Goal: Information Seeking & Learning: Find specific page/section

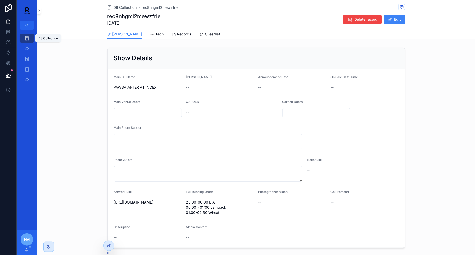
click at [24, 36] on div "D8 Collection" at bounding box center [27, 38] width 8 height 8
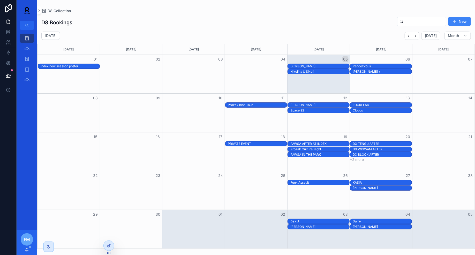
click at [255, 145] on div "PRIVATE EVENT" at bounding box center [257, 144] width 59 height 4
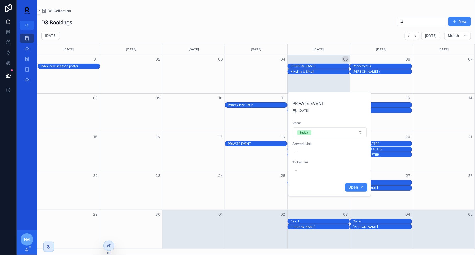
click at [354, 188] on span "Open" at bounding box center [353, 187] width 10 height 5
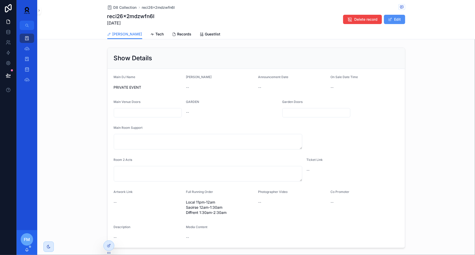
click at [398, 17] on button "Edit" at bounding box center [394, 19] width 21 height 9
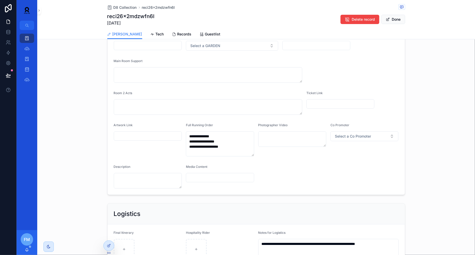
scroll to position [166, 0]
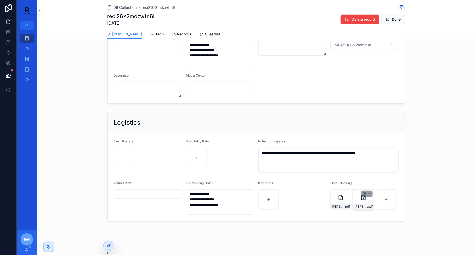
click at [364, 193] on icon "scrollable content" at bounding box center [364, 194] width 4 height 4
click at [374, 182] on icon "scrollable content" at bounding box center [375, 183] width 4 height 4
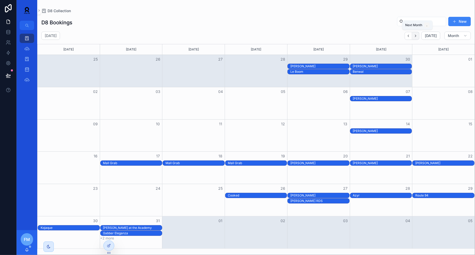
click at [418, 37] on icon "Next" at bounding box center [416, 36] width 4 height 4
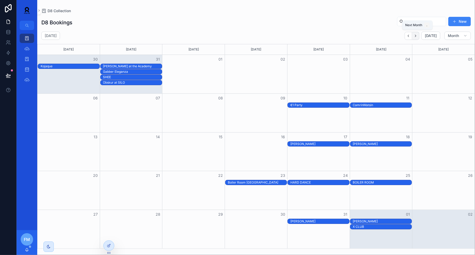
click at [416, 35] on icon "Next" at bounding box center [415, 36] width 1 height 2
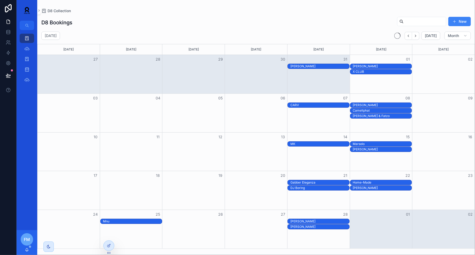
click at [416, 35] on icon "Next" at bounding box center [415, 36] width 1 height 2
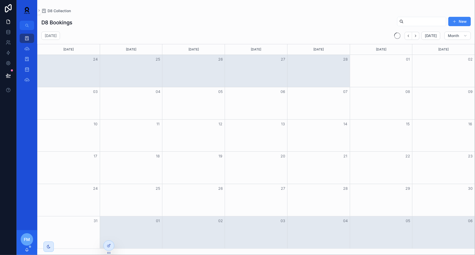
click at [416, 35] on icon "Next" at bounding box center [415, 36] width 1 height 2
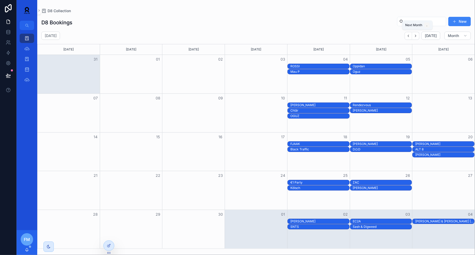
click at [416, 35] on icon "Next" at bounding box center [415, 36] width 1 height 2
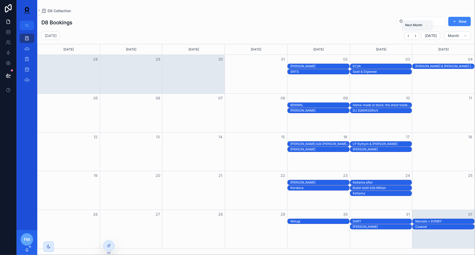
click at [416, 35] on icon "Next" at bounding box center [415, 36] width 1 height 2
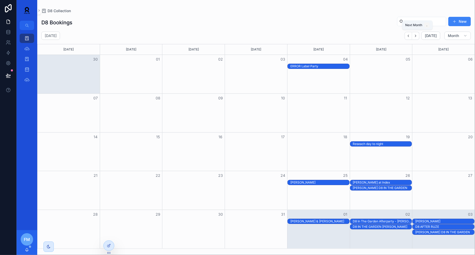
click at [416, 35] on icon "Next" at bounding box center [415, 36] width 1 height 2
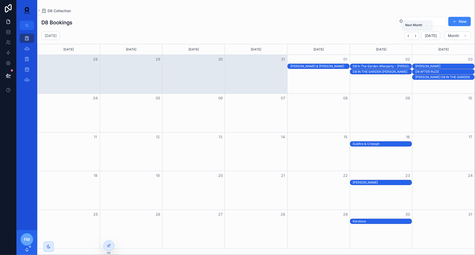
click at [416, 35] on icon "Next" at bounding box center [415, 36] width 1 height 2
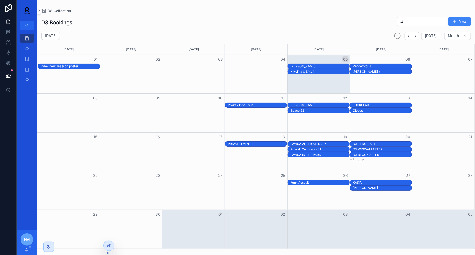
click at [416, 35] on icon "Next" at bounding box center [415, 36] width 1 height 2
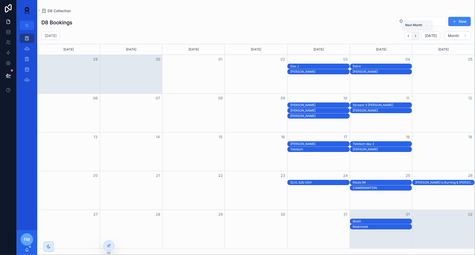
click at [418, 37] on icon "Next" at bounding box center [416, 36] width 4 height 4
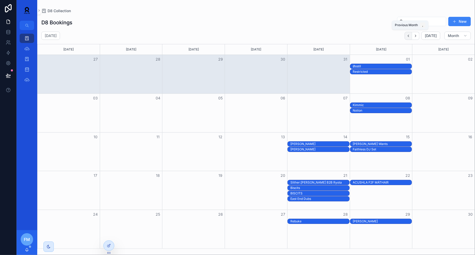
click at [409, 36] on icon "Back" at bounding box center [409, 36] width 4 height 4
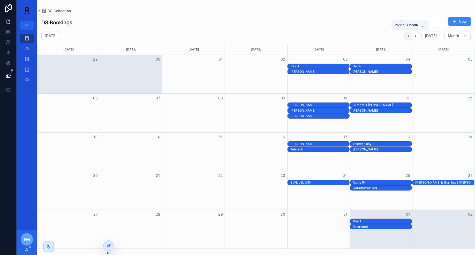
click at [409, 38] on button "Back" at bounding box center [409, 36] width 8 height 8
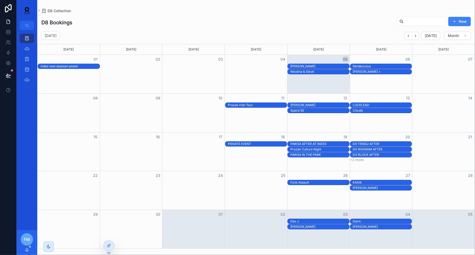
click at [330, 153] on div "PAWSA IN THE PARK" at bounding box center [319, 155] width 59 height 4
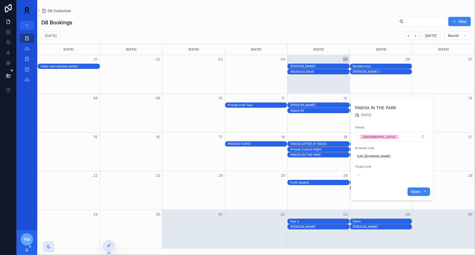
click at [413, 194] on span "Open" at bounding box center [416, 191] width 10 height 5
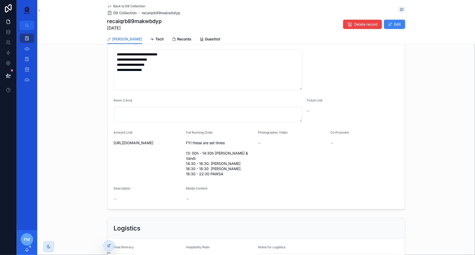
scroll to position [251, 0]
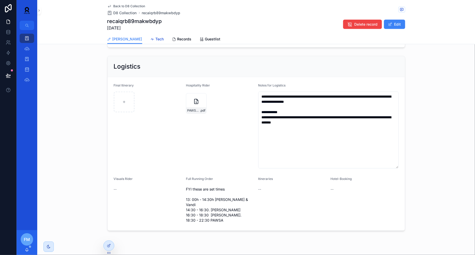
click at [156, 39] on span "Tech" at bounding box center [160, 38] width 8 height 5
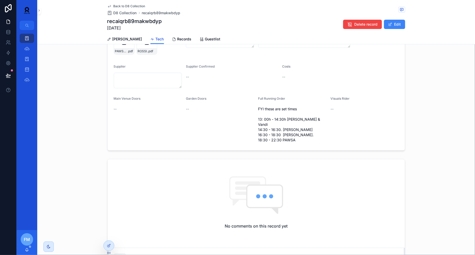
scroll to position [10, 0]
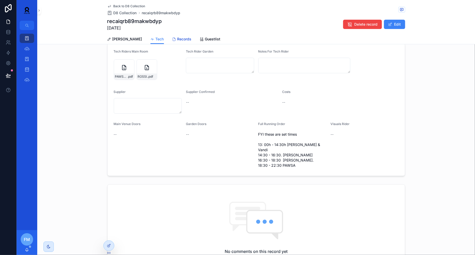
click at [177, 40] on span "Records" at bounding box center [184, 38] width 14 height 5
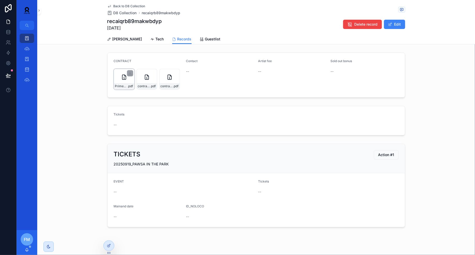
click at [124, 82] on div "Prime-Culture-Contract-for-PAWSA-19-09-2025---Signed .pdf" at bounding box center [124, 79] width 21 height 21
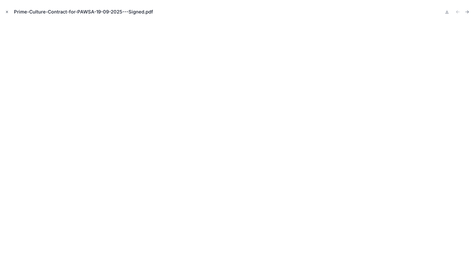
click at [7, 12] on icon "Close modal" at bounding box center [7, 12] width 2 height 2
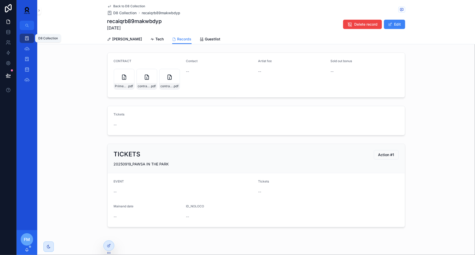
click at [27, 39] on icon "scrollable content" at bounding box center [26, 38] width 5 height 5
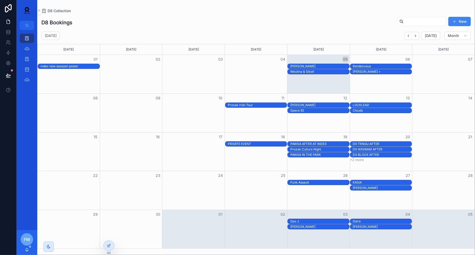
click at [314, 109] on div "Space 92" at bounding box center [319, 110] width 59 height 4
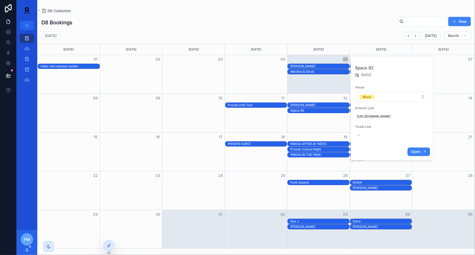
click at [417, 154] on span "Open" at bounding box center [416, 151] width 10 height 5
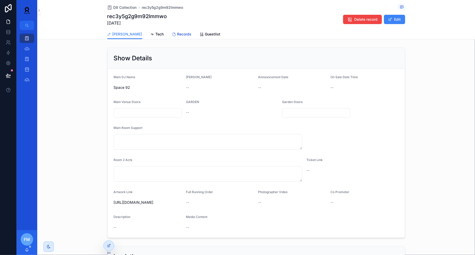
click at [177, 35] on span "Records" at bounding box center [184, 34] width 14 height 5
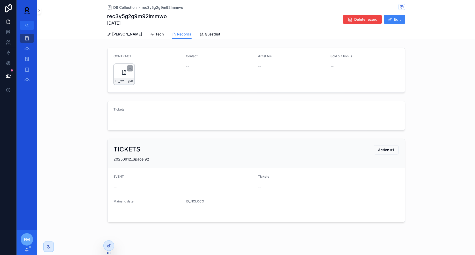
click at [121, 76] on div "LL_C25-000051-(1)-(1) .pdf" at bounding box center [124, 74] width 21 height 21
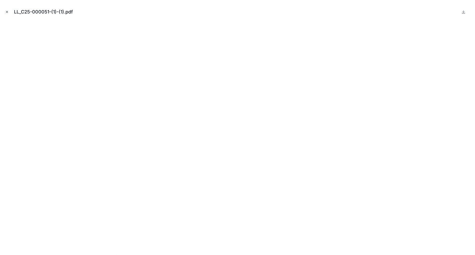
click at [6, 12] on icon "Close modal" at bounding box center [7, 12] width 4 height 4
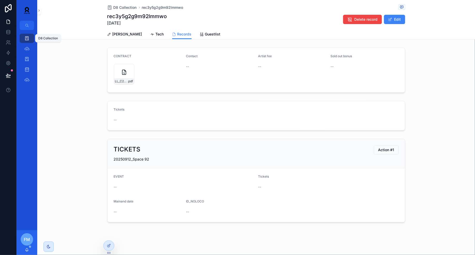
click at [24, 39] on icon "scrollable content" at bounding box center [26, 38] width 5 height 5
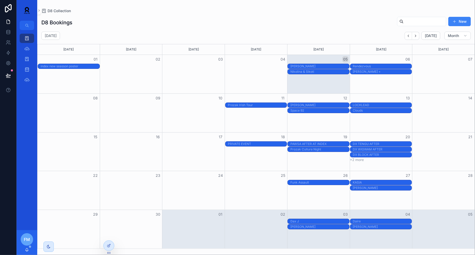
click at [314, 153] on div "PAWSA IN THE PARK" at bounding box center [319, 155] width 59 height 4
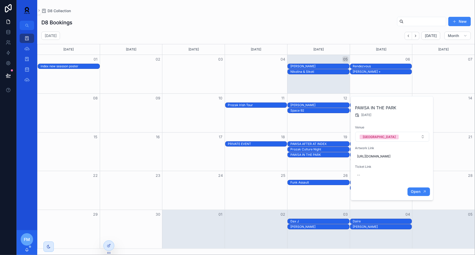
click at [417, 194] on span "Open" at bounding box center [416, 191] width 10 height 5
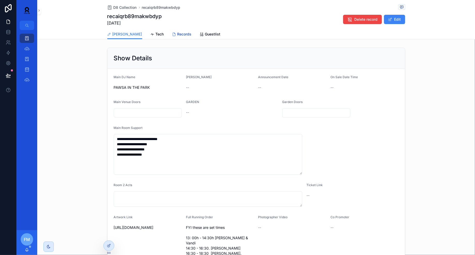
click at [177, 34] on span "Records" at bounding box center [184, 34] width 14 height 5
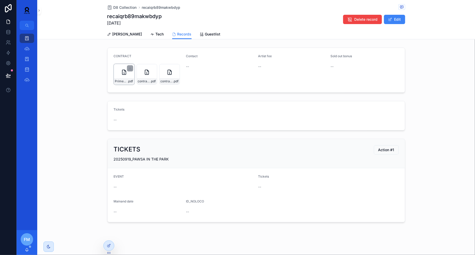
click at [122, 77] on div "Prime-Culture-Contract-for-PAWSA-19-09-2025---Signed .pdf" at bounding box center [124, 74] width 21 height 21
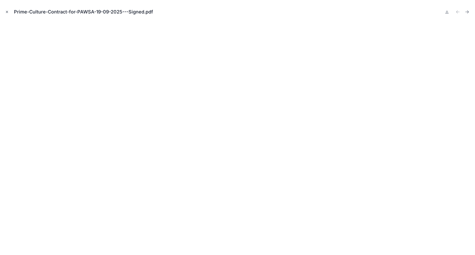
click at [9, 13] on button "Close modal" at bounding box center [7, 12] width 6 height 6
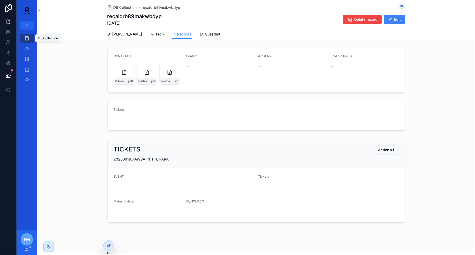
click at [28, 40] on icon "scrollable content" at bounding box center [26, 38] width 5 height 5
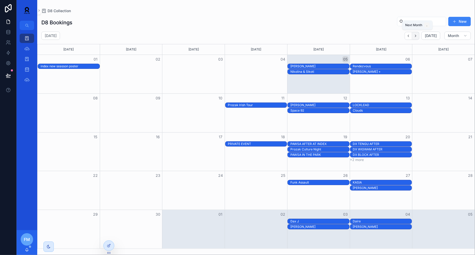
click at [418, 36] on icon "Next" at bounding box center [416, 36] width 4 height 4
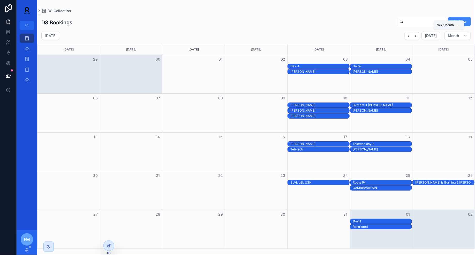
click at [418, 36] on icon "Next" at bounding box center [416, 36] width 4 height 4
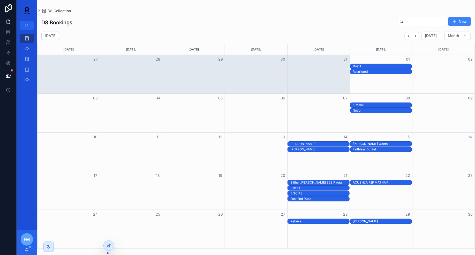
click at [316, 149] on div "Gaskin" at bounding box center [319, 149] width 59 height 4
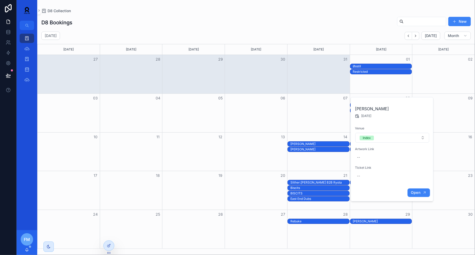
click at [421, 193] on span "Open" at bounding box center [416, 192] width 10 height 5
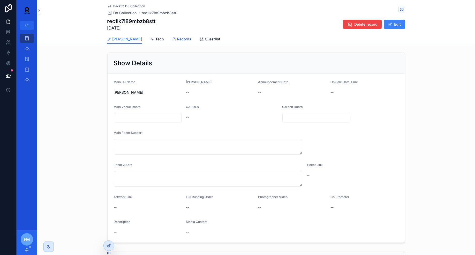
click at [177, 37] on span "Records" at bounding box center [184, 38] width 14 height 5
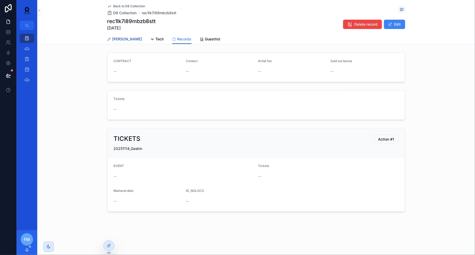
click at [115, 38] on span "[PERSON_NAME]" at bounding box center [128, 38] width 30 height 5
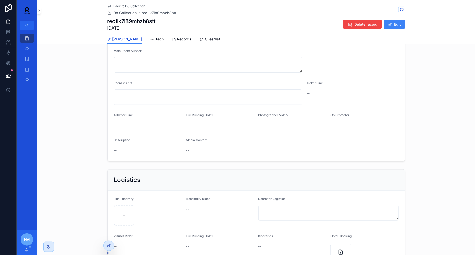
scroll to position [133, 0]
